Goal: Find specific page/section: Find specific page/section

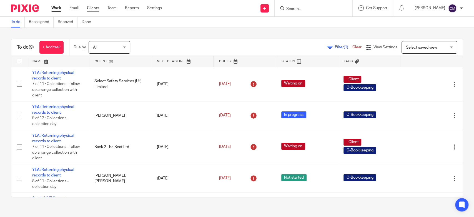
click at [89, 8] on link "Clients" at bounding box center [93, 8] width 12 height 6
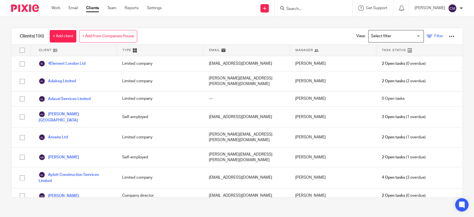
click at [434, 37] on span "Filter" at bounding box center [438, 36] width 9 height 4
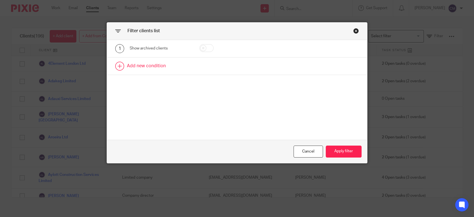
click at [155, 64] on link at bounding box center [237, 65] width 260 height 17
click at [180, 67] on div "Field" at bounding box center [160, 68] width 61 height 12
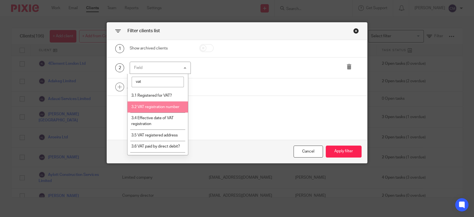
type input "vat"
click at [157, 107] on span "3.2 VAT registration number" at bounding box center [155, 107] width 48 height 4
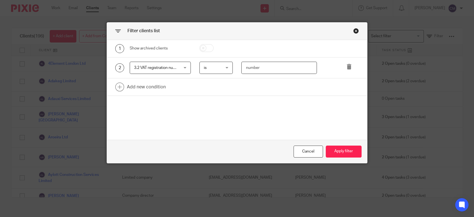
click at [251, 67] on input "number" at bounding box center [278, 68] width 75 height 12
type input "277270091"
click at [334, 155] on button "Apply filter" at bounding box center [343, 151] width 36 height 12
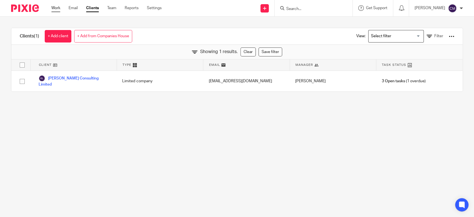
click at [53, 9] on link "Work" at bounding box center [55, 8] width 9 height 6
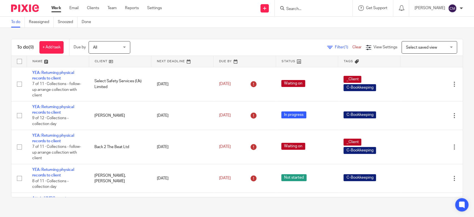
click at [305, 7] on input "Search" at bounding box center [310, 9] width 50 height 5
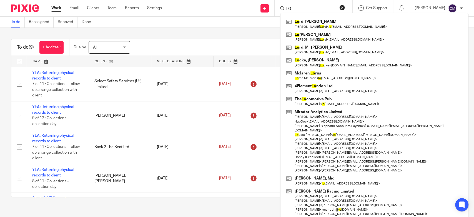
type input "LO"
click at [340, 6] on button "reset" at bounding box center [342, 8] width 6 height 6
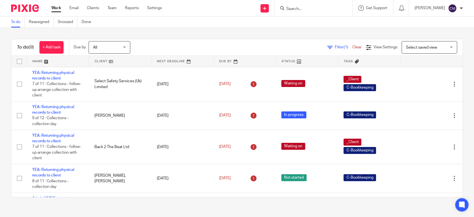
click at [151, 205] on div "To do (9) + Add task Due by All All Today Tomorrow This week Next week This mon…" at bounding box center [237, 118] width 474 height 180
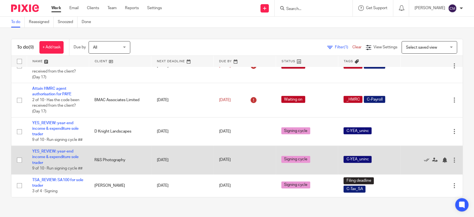
scroll to position [156, 0]
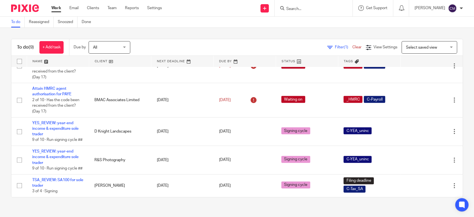
click at [332, 207] on div "To do (9) + Add task Due by All All Today Tomorrow This week Next week This mon…" at bounding box center [237, 118] width 474 height 180
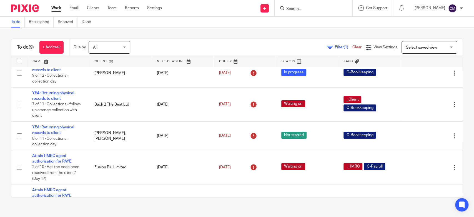
scroll to position [0, 0]
